Goal: Information Seeking & Learning: Learn about a topic

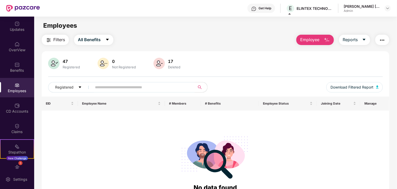
scroll to position [26, 0]
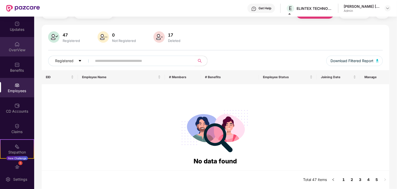
click at [19, 46] on img at bounding box center [16, 44] width 5 height 5
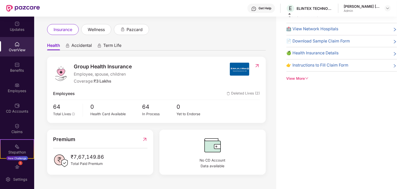
scroll to position [20, 0]
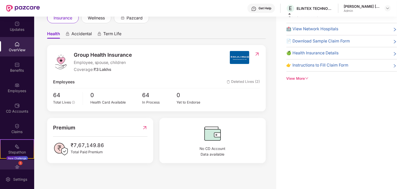
click at [20, 167] on div "1 Endorsements" at bounding box center [17, 168] width 34 height 19
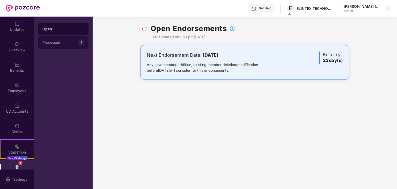
click at [54, 43] on div "Processed" at bounding box center [60, 42] width 36 height 4
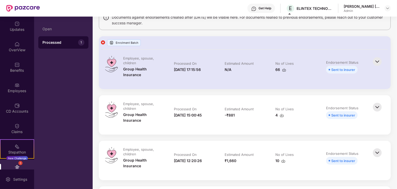
scroll to position [52, 0]
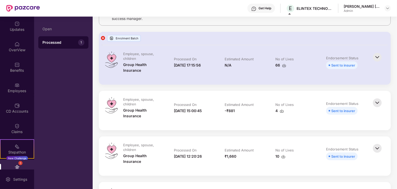
click at [376, 56] on img at bounding box center [376, 56] width 11 height 11
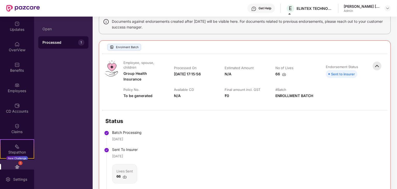
scroll to position [0, 0]
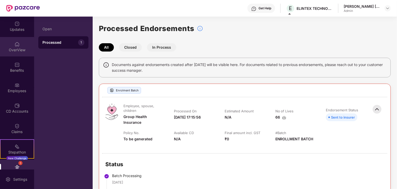
click at [16, 47] on div "OverView" at bounding box center [17, 49] width 34 height 5
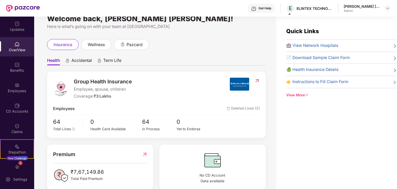
scroll to position [20, 0]
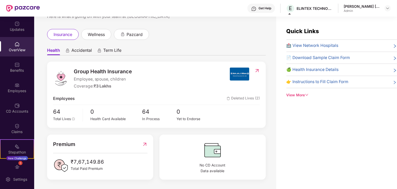
click at [155, 135] on div "Premium ₹7,67,149.86 Total Paid Premium" at bounding box center [100, 156] width 112 height 45
click at [248, 98] on span "Deleted Lives (2)" at bounding box center [242, 98] width 33 height 6
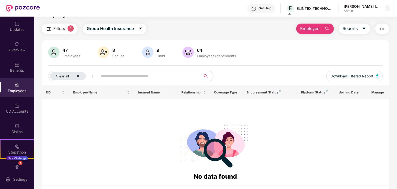
scroll to position [26, 0]
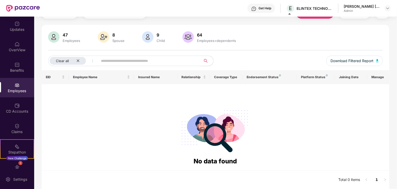
click at [149, 71] on th "Insured Name" at bounding box center [155, 77] width 43 height 14
